Goal: Obtain resource: Obtain resource

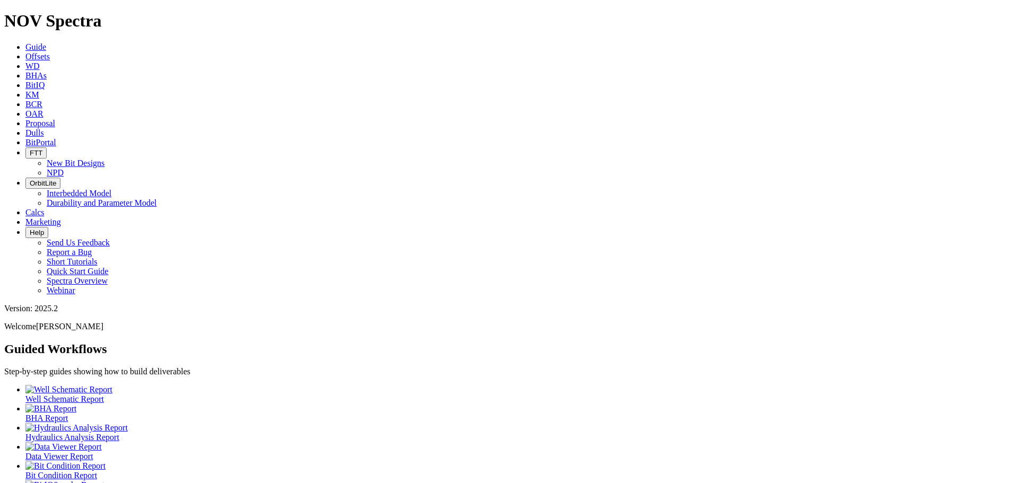
click at [25, 52] on icon at bounding box center [25, 56] width 0 height 9
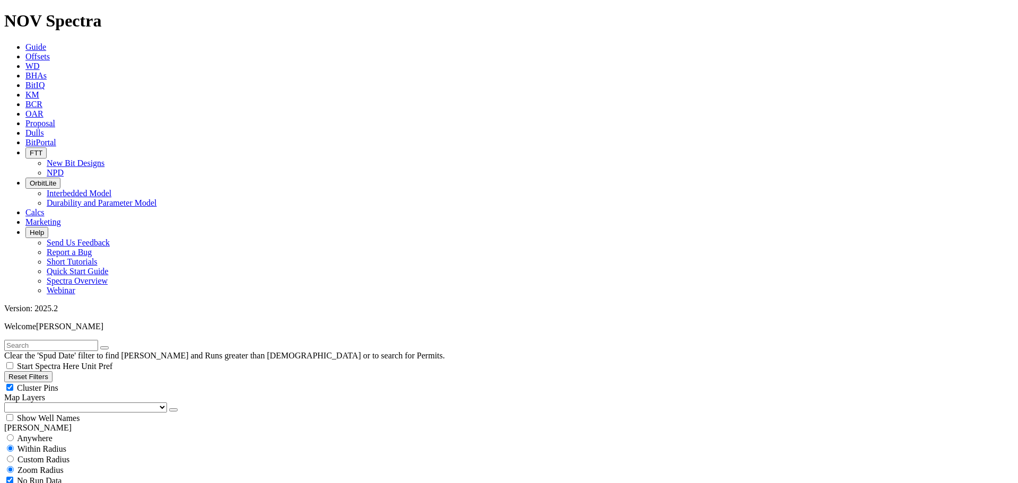
click at [65, 403] on select "US Counties [GEOGRAPHIC_DATA], [GEOGRAPHIC_DATA] [GEOGRAPHIC_DATA], [GEOGRAPHIC…" at bounding box center [85, 408] width 163 height 10
click at [8, 403] on select "US Counties [GEOGRAPHIC_DATA], [GEOGRAPHIC_DATA] [GEOGRAPHIC_DATA], [GEOGRAPHIC…" at bounding box center [85, 408] width 163 height 10
click at [65, 340] on input "text" at bounding box center [51, 345] width 94 height 11
type input "AZ10"
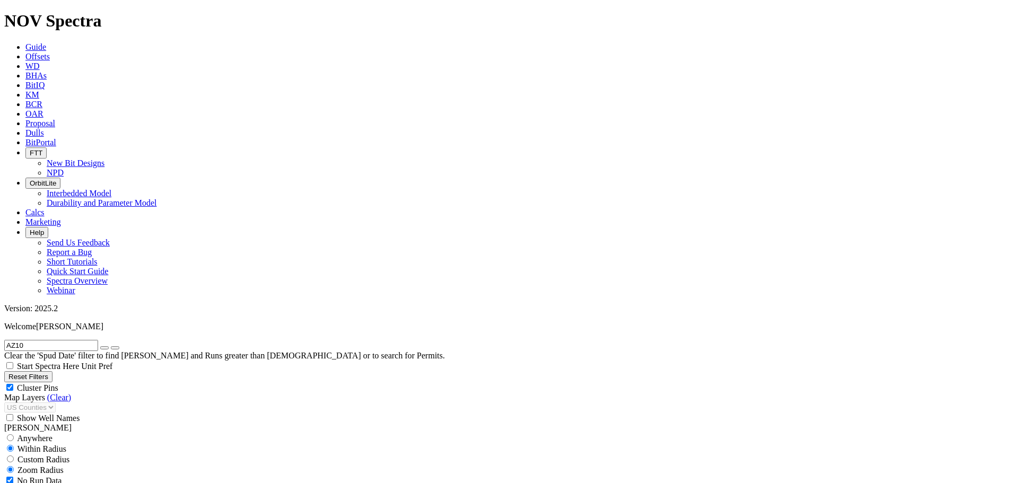
type input "[DATE]"
click at [104, 348] on icon "button" at bounding box center [104, 348] width 0 height 0
select select "8.75"
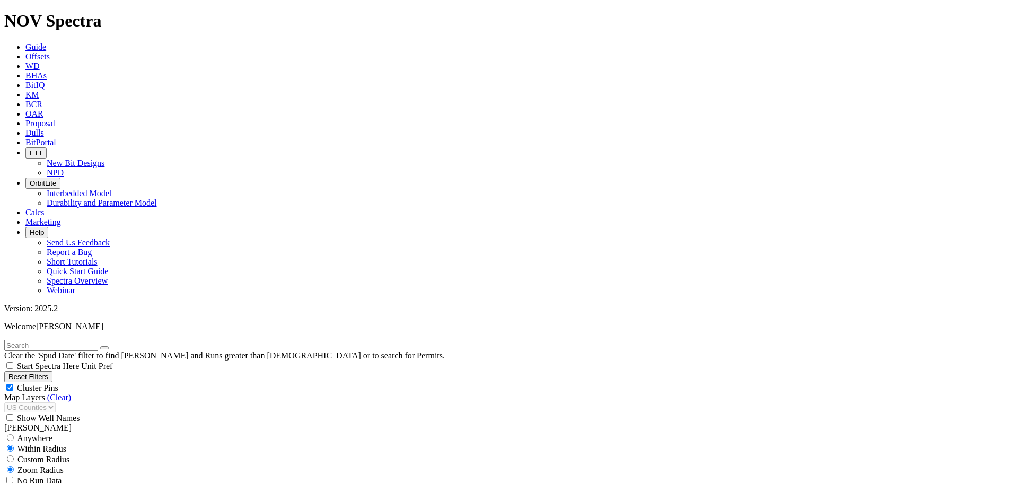
checkbox input "false"
select select "? number:8.75 ?"
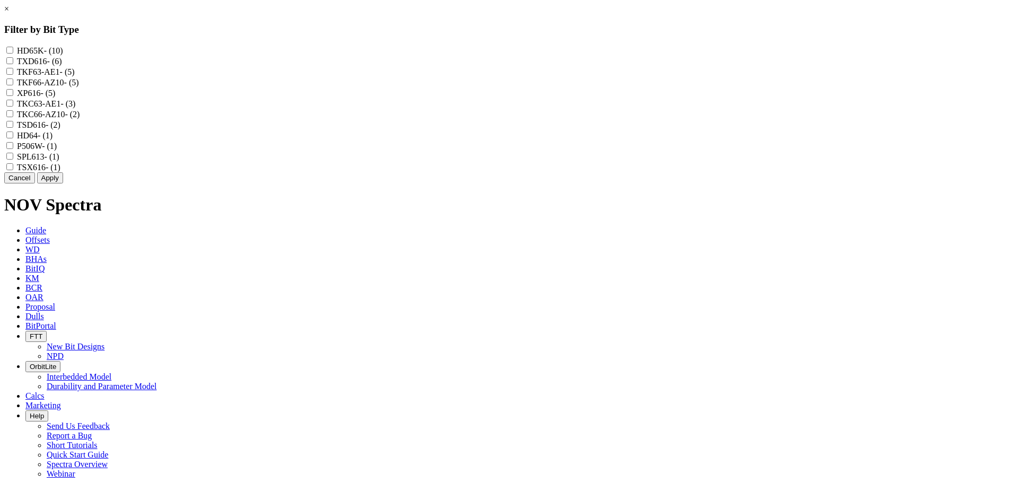
click at [13, 85] on input "TKF66-AZ10 - (5)" at bounding box center [9, 81] width 7 height 7
checkbox input "true"
click at [13, 117] on input "TKC66-AZ10 - (2)" at bounding box center [9, 113] width 7 height 7
checkbox input "true"
click at [63, 183] on button "Apply" at bounding box center [50, 177] width 26 height 11
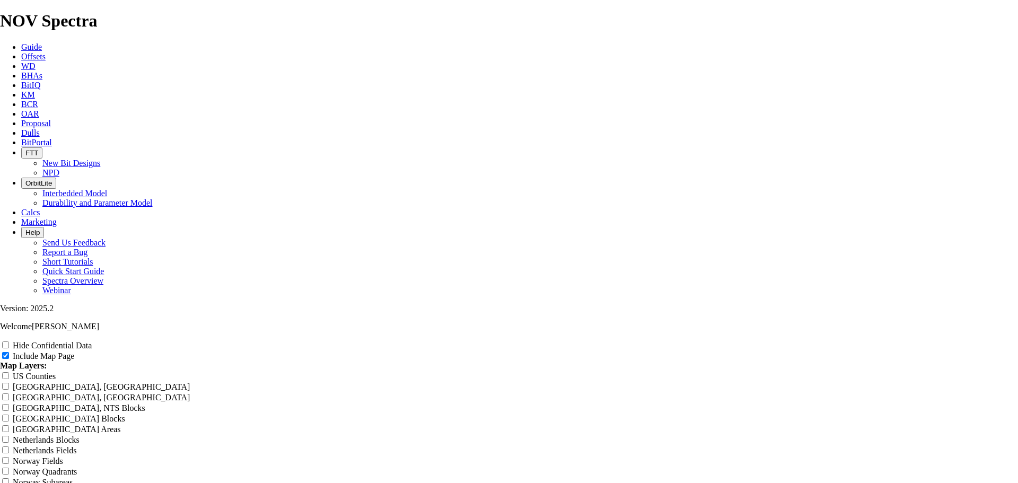
scroll to position [1326, 0]
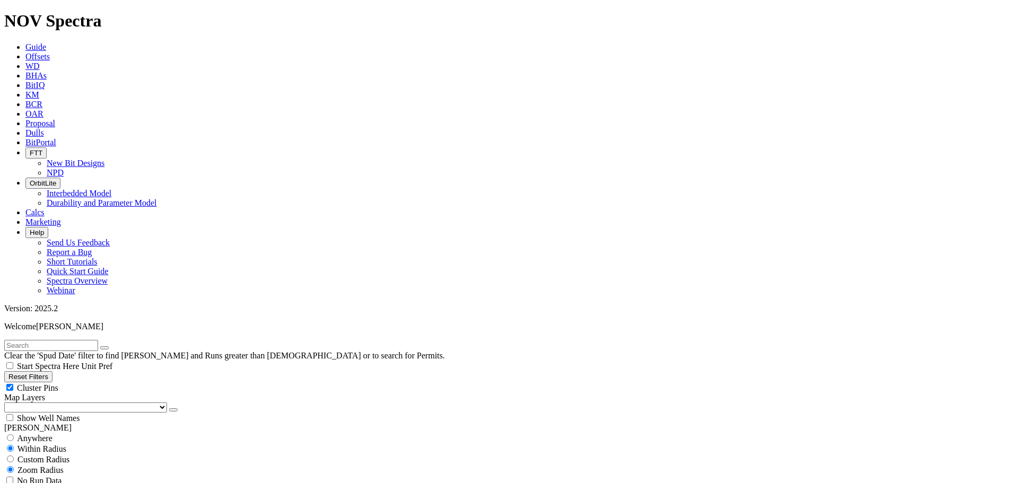
click at [63, 403] on select "US Counties [GEOGRAPHIC_DATA], [GEOGRAPHIC_DATA] [GEOGRAPHIC_DATA], [GEOGRAPHIC…" at bounding box center [85, 408] width 163 height 10
click at [8, 403] on select "US Counties [GEOGRAPHIC_DATA], [GEOGRAPHIC_DATA] [GEOGRAPHIC_DATA], [GEOGRAPHIC…" at bounding box center [85, 408] width 163 height 10
select select
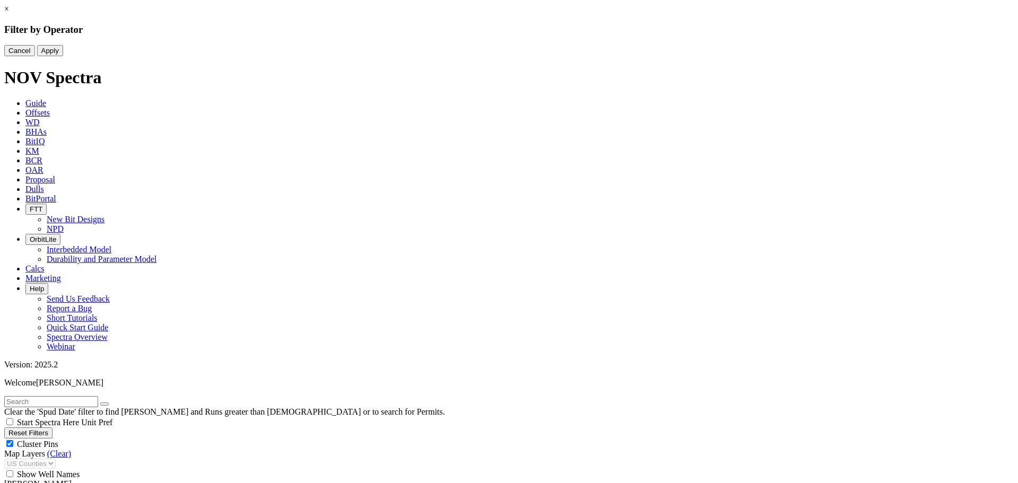
click at [35, 56] on button "Cancel" at bounding box center [19, 50] width 31 height 11
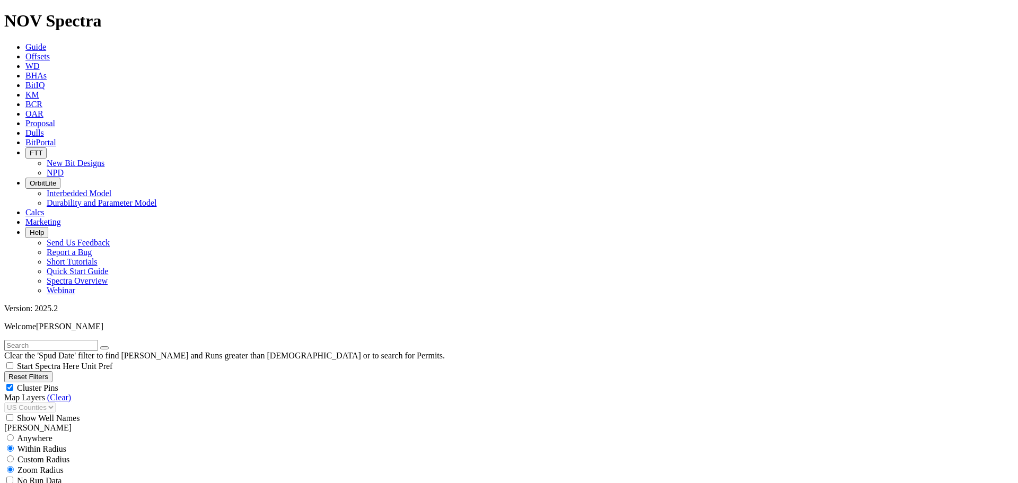
scroll to position [371, 0]
select select
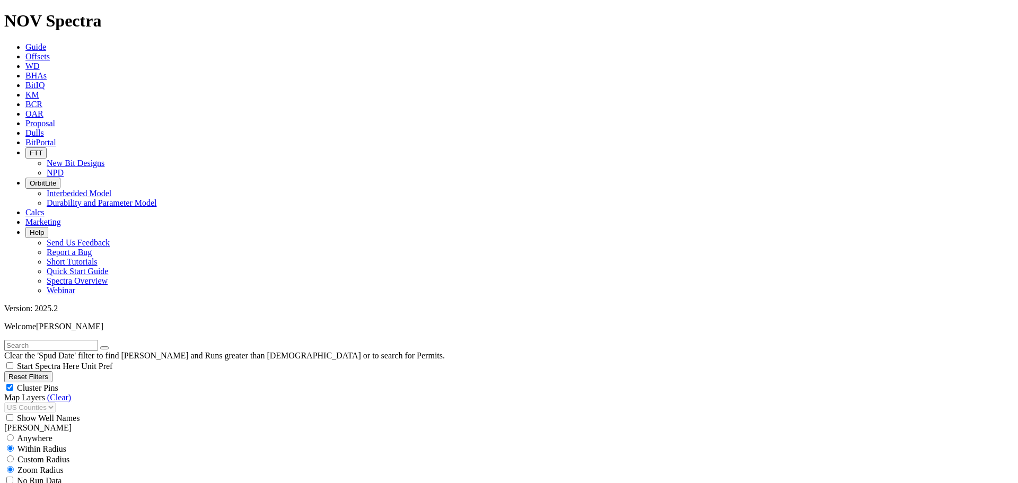
scroll to position [212, 0]
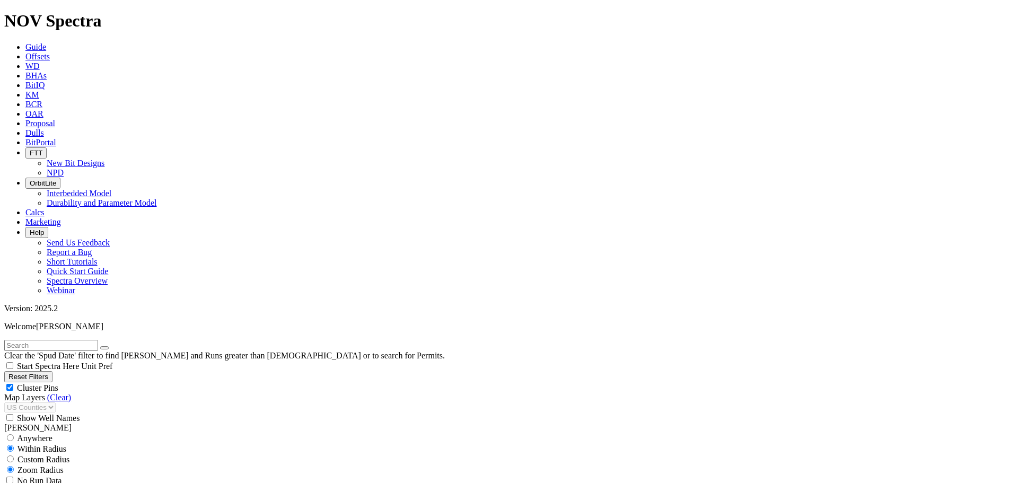
select select "? number:7.875 ?"
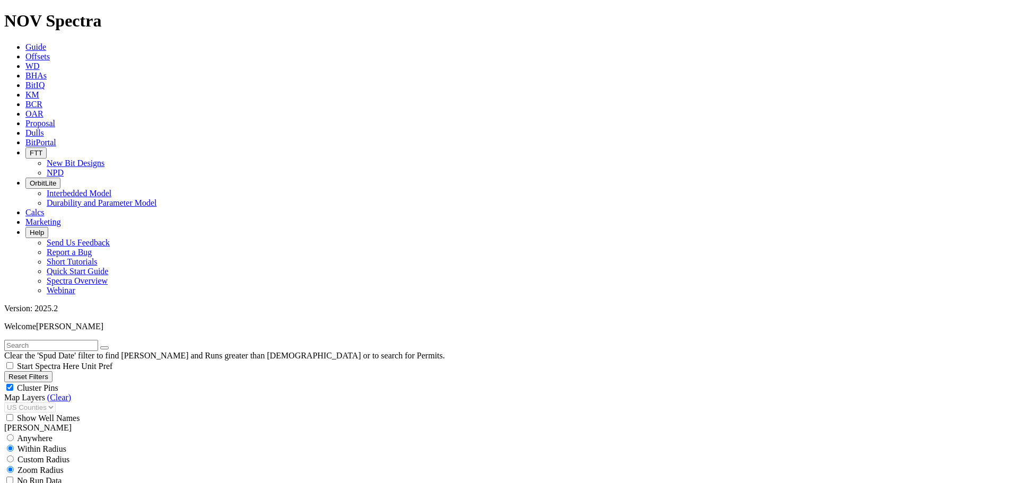
scroll to position [9612, 0]
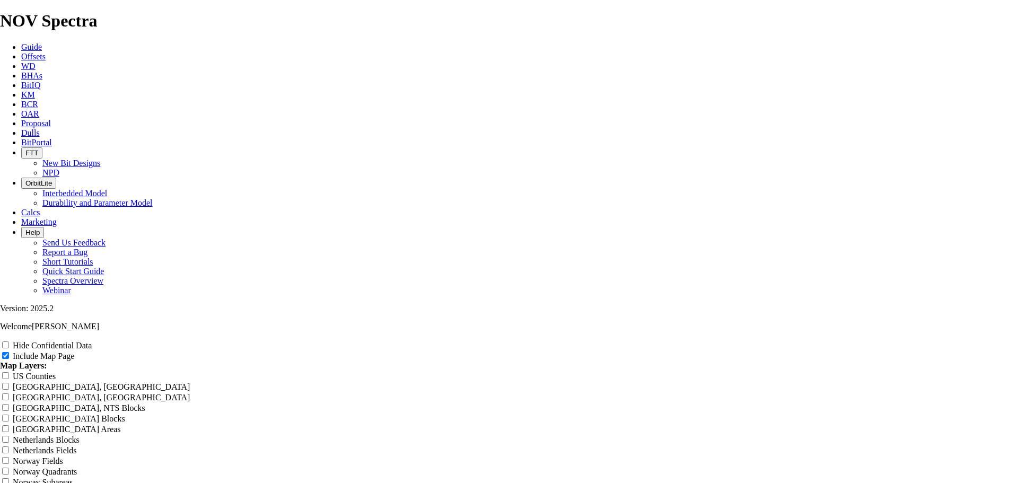
scroll to position [1379, 0]
